Goal: Task Accomplishment & Management: Manage account settings

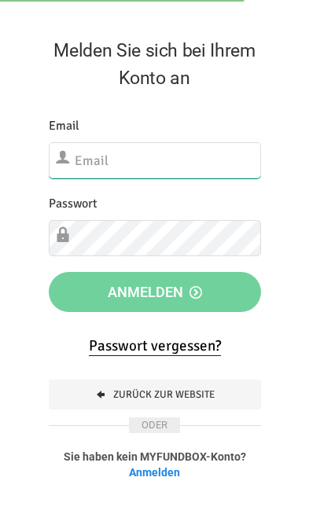
type input "[EMAIL_ADDRESS][DOMAIN_NAME]"
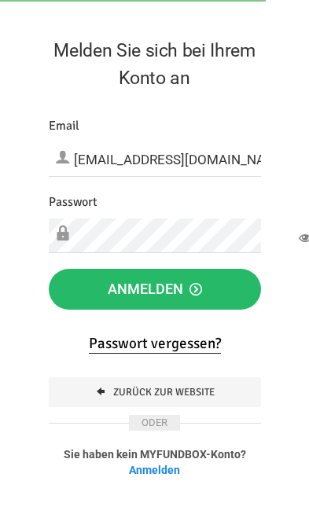
click at [221, 284] on button "Anmelden" at bounding box center [155, 289] width 212 height 41
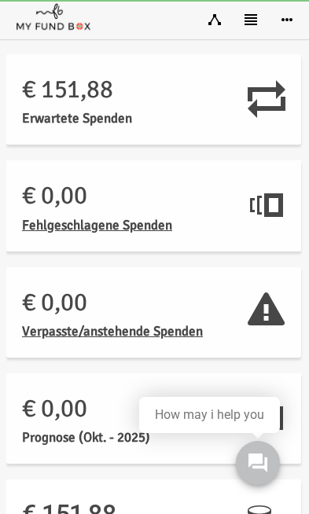
scroll to position [0, 1]
click at [245, 16] on icon at bounding box center [250, 19] width 13 height 13
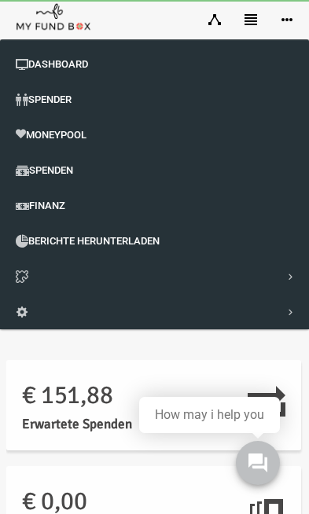
click at [49, 203] on span "Finanz" at bounding box center [47, 205] width 36 height 12
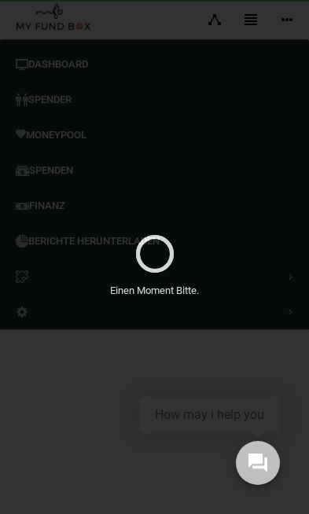
select select "100"
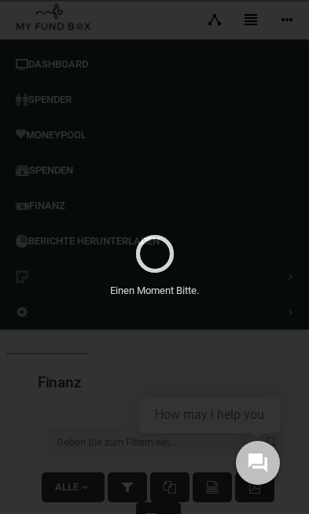
scroll to position [0, 0]
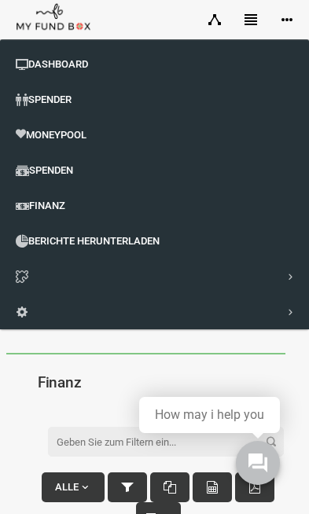
click at [237, 25] on link at bounding box center [250, 19] width 36 height 39
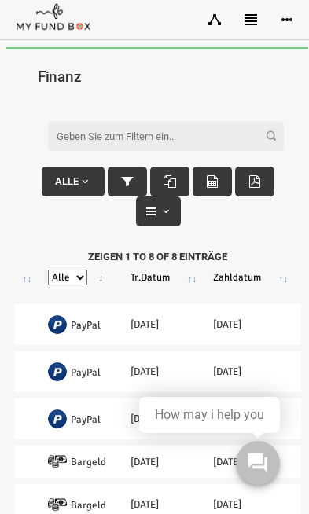
scroll to position [0, 721]
click at [146, 273] on th "Tr.Datum" at bounding box center [154, 277] width 82 height 41
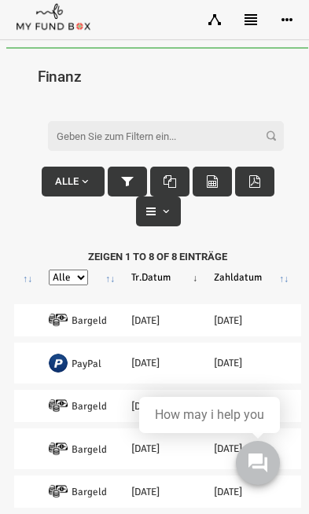
click at [142, 277] on th "Tr.Datum" at bounding box center [154, 277] width 82 height 41
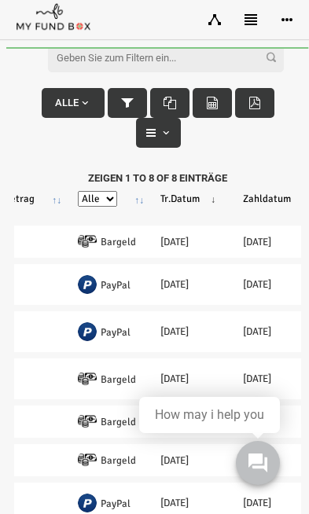
scroll to position [0, 690]
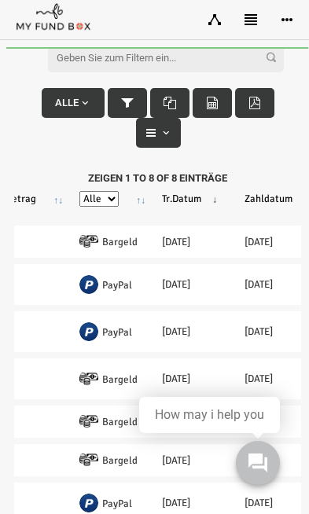
click at [250, 19] on icon at bounding box center [250, 19] width 13 height 13
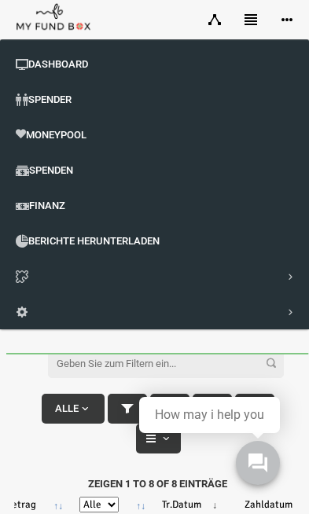
click at [68, 64] on span "Dashboard" at bounding box center [58, 64] width 60 height 12
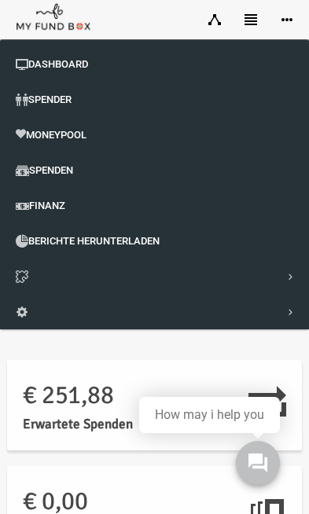
scroll to position [0, 0]
click at [250, 20] on icon at bounding box center [250, 19] width 13 height 13
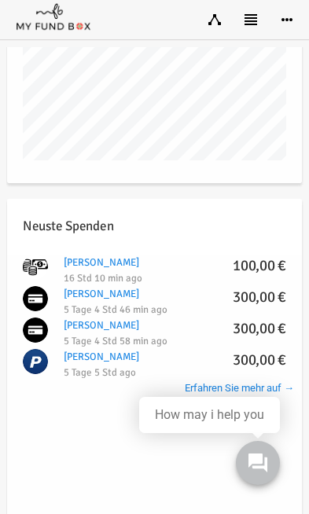
scroll to position [1497, 0]
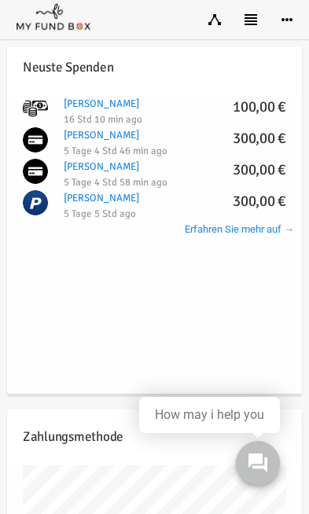
click at [126, 161] on link "Aysel Ahmedova Elimanova 300,00 €" at bounding box center [94, 166] width 75 height 13
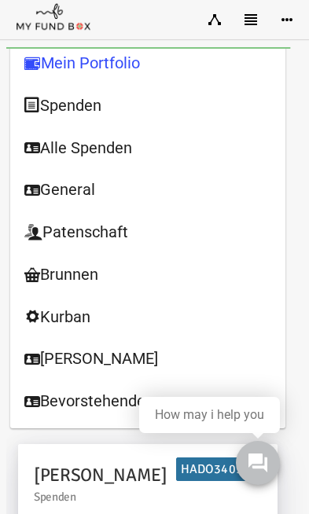
scroll to position [0, 0]
click at [101, 144] on link "Alle Spenden" at bounding box center [141, 147] width 274 height 43
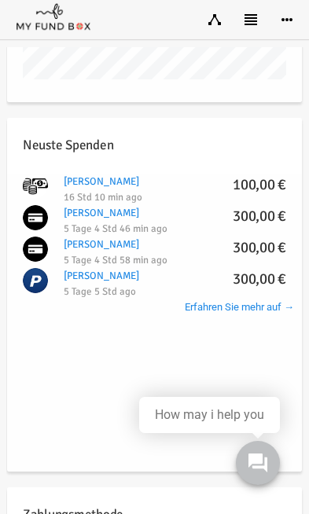
scroll to position [1419, 0]
click at [126, 273] on link "Aysel Ahmedova Elimanova 300,00 €" at bounding box center [94, 275] width 75 height 13
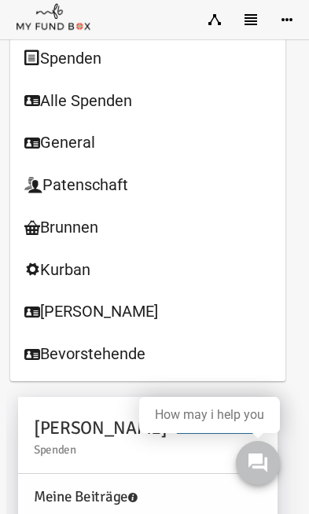
scroll to position [0, 0]
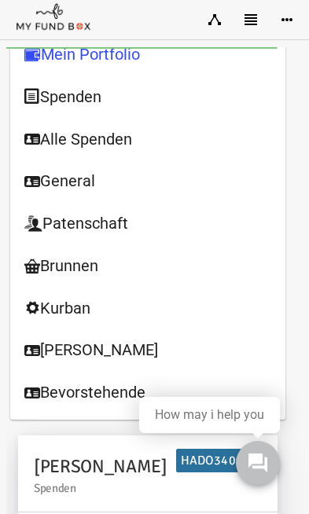
click at [75, 265] on link "Brunnen" at bounding box center [141, 265] width 274 height 43
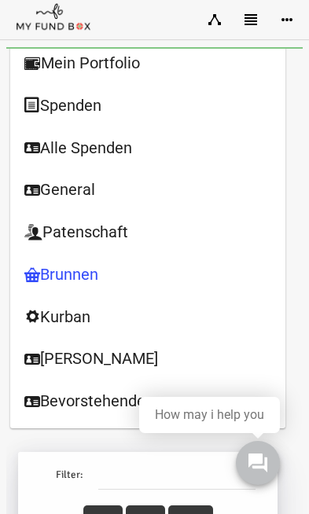
click at [74, 272] on link "Brunnen" at bounding box center [141, 274] width 274 height 43
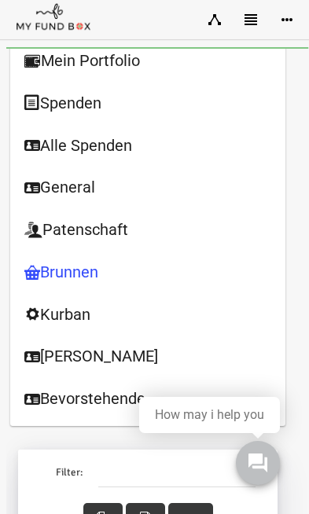
click at [82, 308] on link "Kurban" at bounding box center [141, 314] width 274 height 43
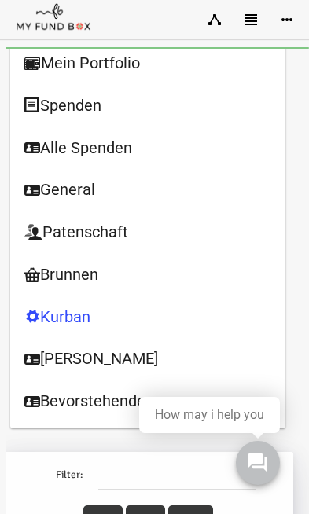
click at [75, 184] on link "General" at bounding box center [141, 189] width 274 height 43
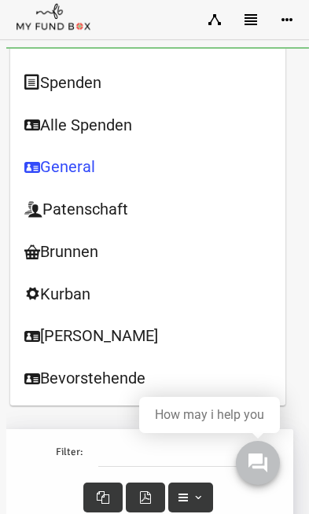
click at [108, 119] on link "Alle Spenden" at bounding box center [141, 125] width 274 height 43
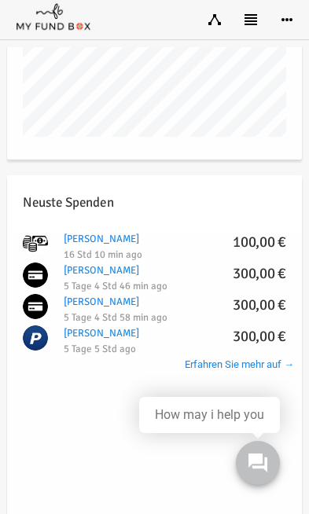
click at [133, 301] on link "Aysel Ahmedova Elimanova 300,00 €" at bounding box center [94, 301] width 75 height 13
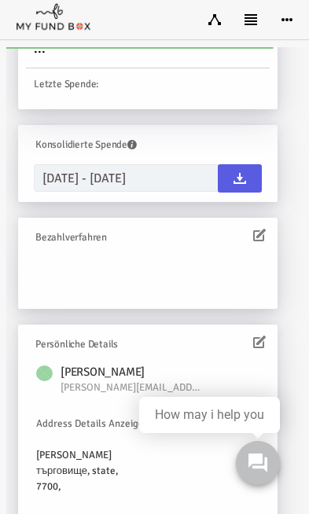
click at [256, 335] on icon at bounding box center [253, 341] width 13 height 13
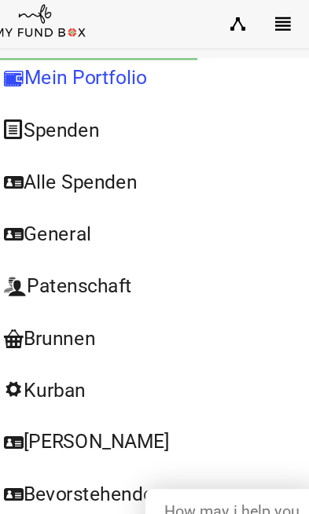
scroll to position [598, 0]
